Goal: Transaction & Acquisition: Download file/media

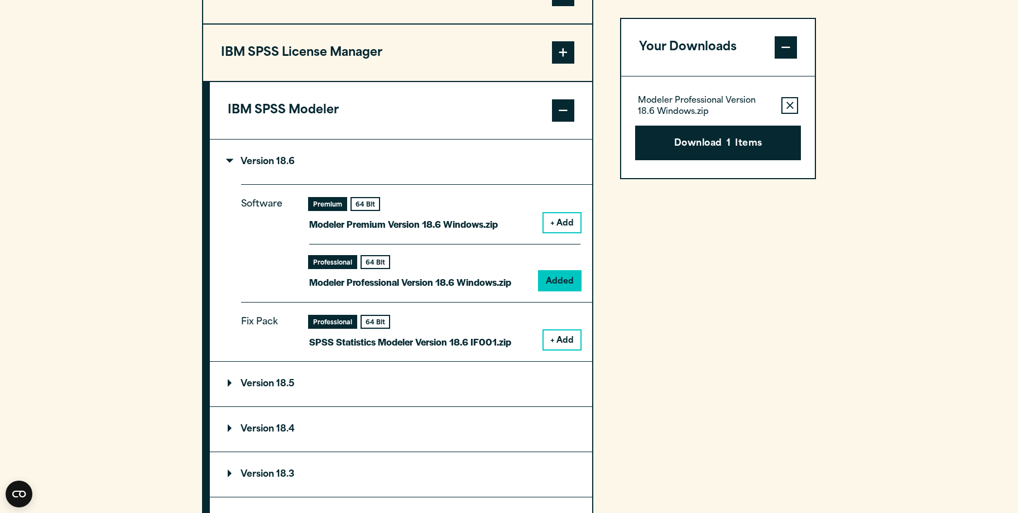
click at [889, 225] on section "Select your software downloads Use the table below to find and navigate to your…" at bounding box center [509, 168] width 1018 height 937
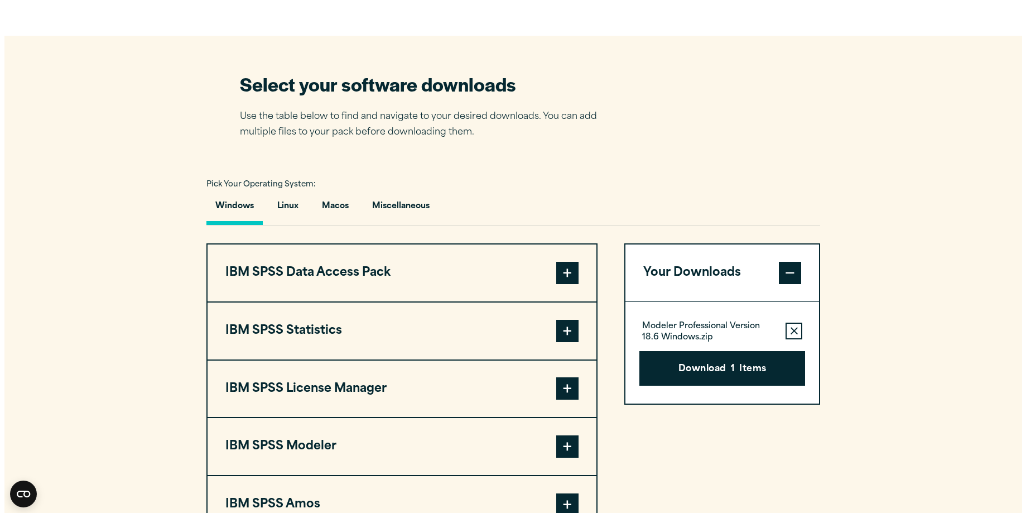
scroll to position [893, 0]
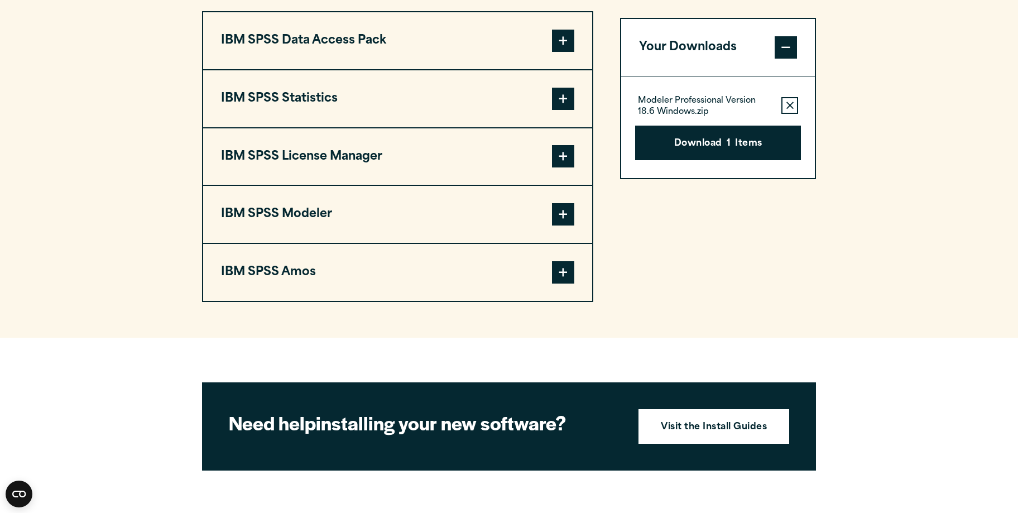
click at [559, 211] on span at bounding box center [563, 214] width 22 height 22
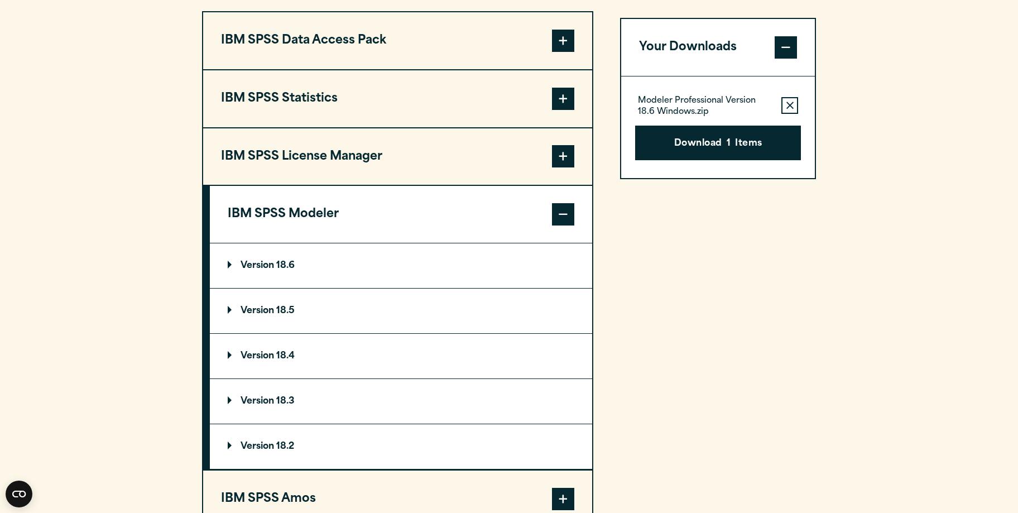
click at [310, 261] on summary "Version 18.6" at bounding box center [401, 265] width 382 height 45
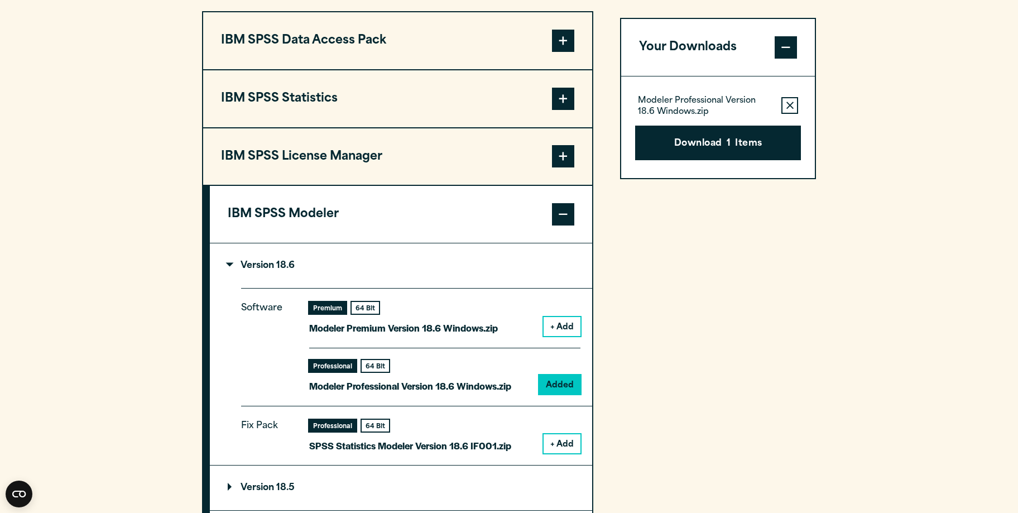
click at [561, 445] on button "+ Add" at bounding box center [562, 443] width 37 height 19
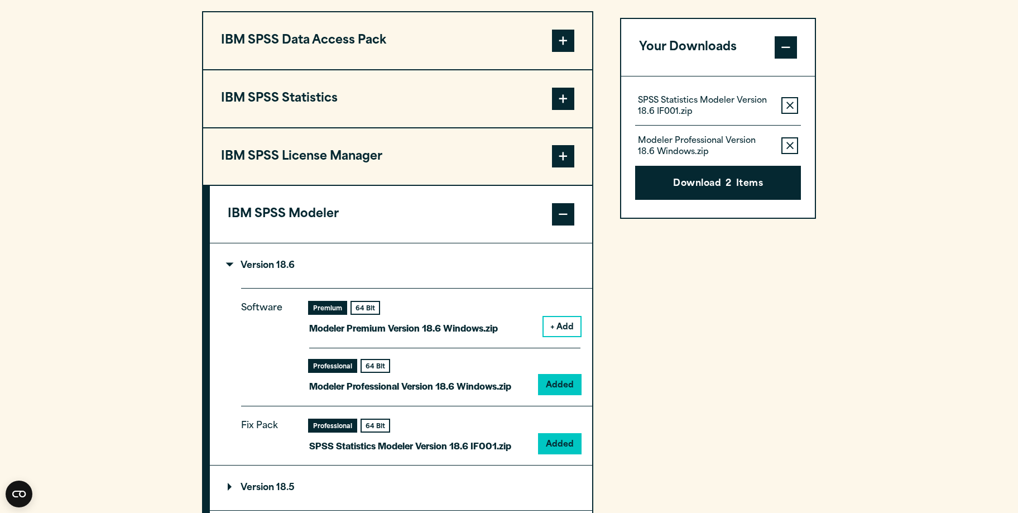
click at [791, 146] on icon "button" at bounding box center [789, 145] width 7 height 7
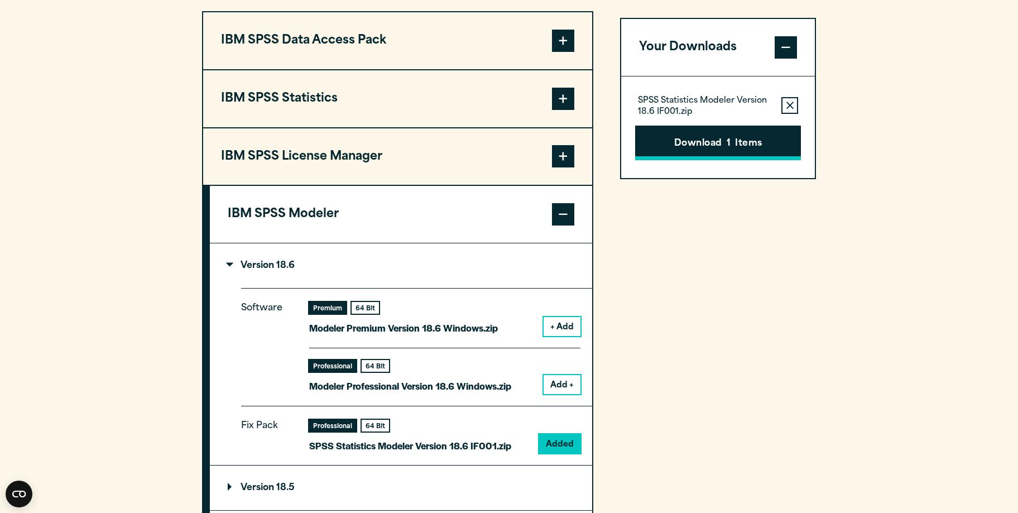
click at [731, 146] on button "Download 1 Items" at bounding box center [718, 143] width 166 height 35
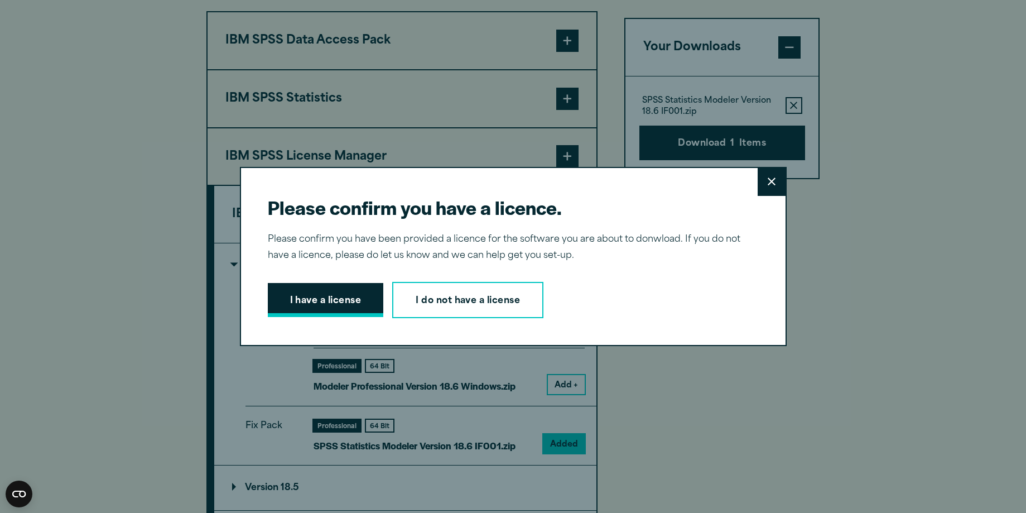
click at [328, 297] on button "I have a license" at bounding box center [326, 300] width 116 height 35
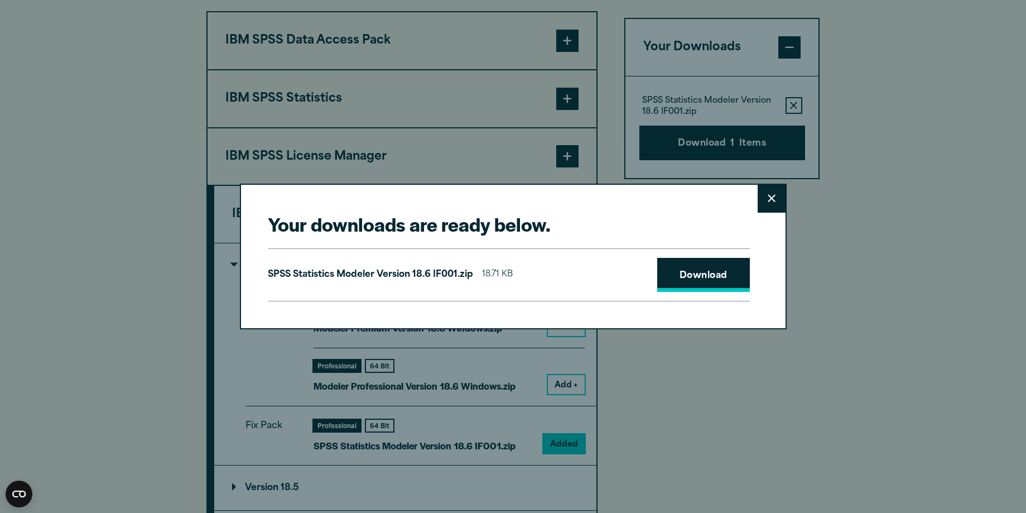
click at [680, 280] on link "Download" at bounding box center [703, 275] width 93 height 35
